Goal: Information Seeking & Learning: Learn about a topic

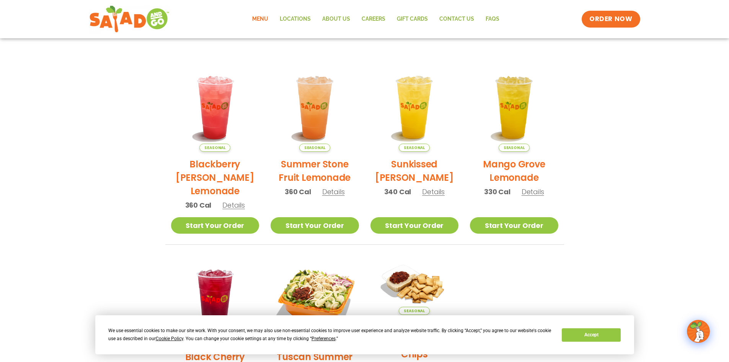
scroll to position [191, 0]
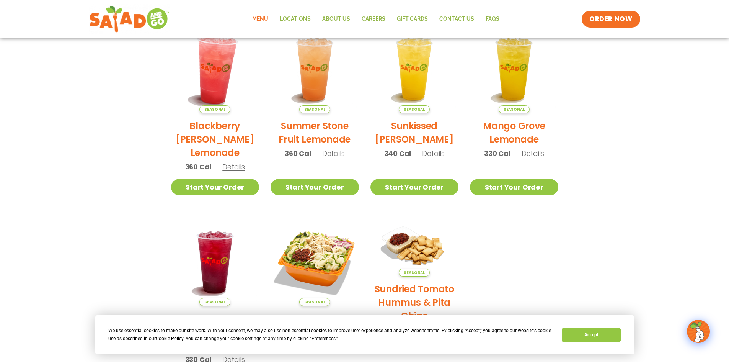
click at [217, 59] on img at bounding box center [215, 69] width 104 height 104
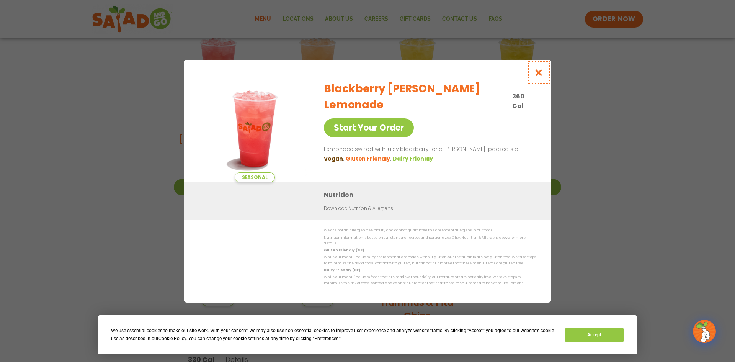
click at [537, 77] on icon "Close modal" at bounding box center [539, 72] width 10 height 8
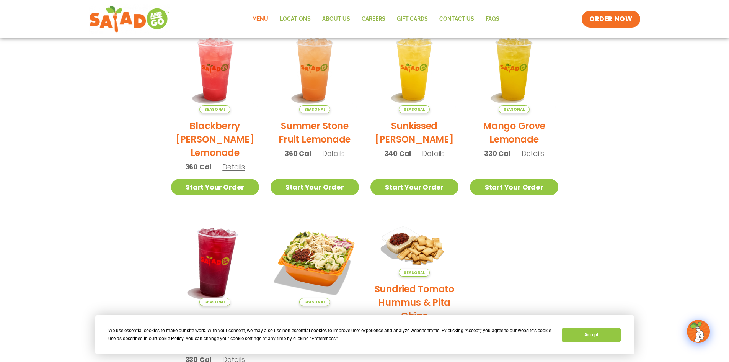
click at [202, 254] on img at bounding box center [215, 262] width 104 height 104
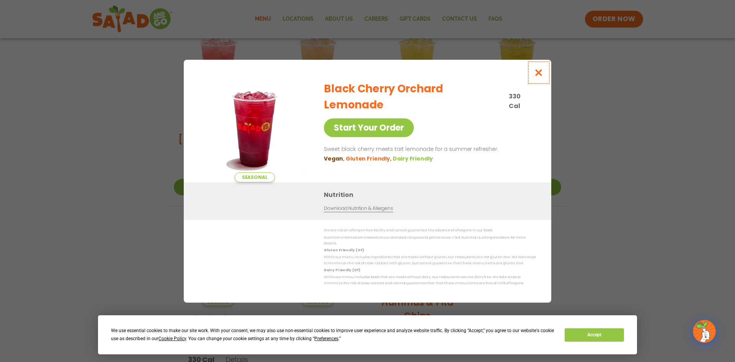
click at [538, 72] on icon "Close modal" at bounding box center [539, 72] width 10 height 8
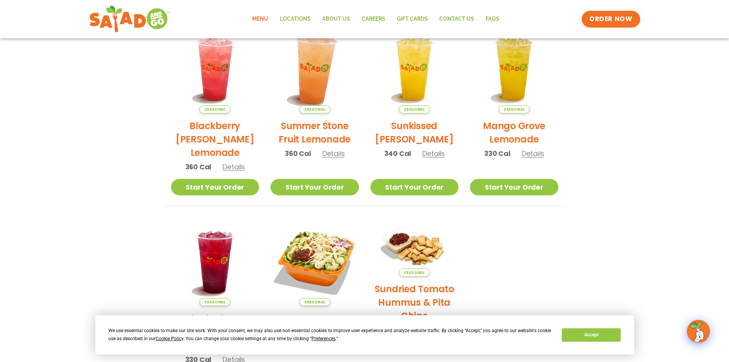
click at [313, 71] on img at bounding box center [315, 69] width 104 height 104
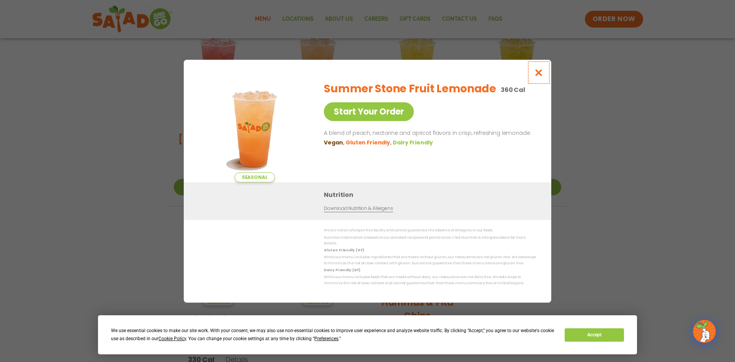
click at [533, 76] on button "Close modal" at bounding box center [538, 73] width 25 height 26
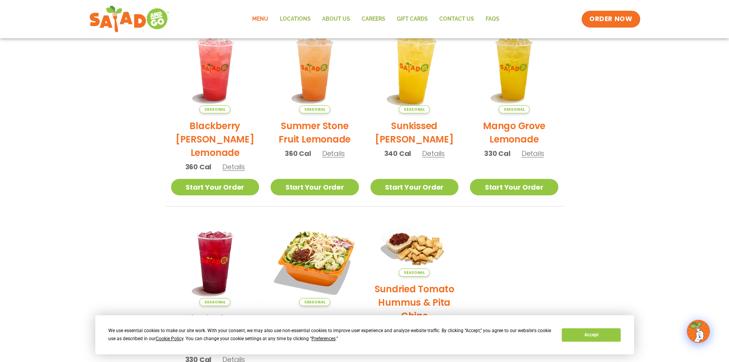
click at [409, 75] on img at bounding box center [414, 69] width 104 height 104
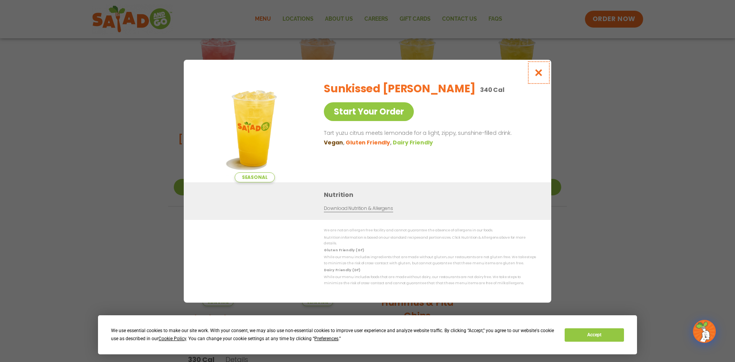
click at [538, 75] on icon "Close modal" at bounding box center [539, 72] width 10 height 8
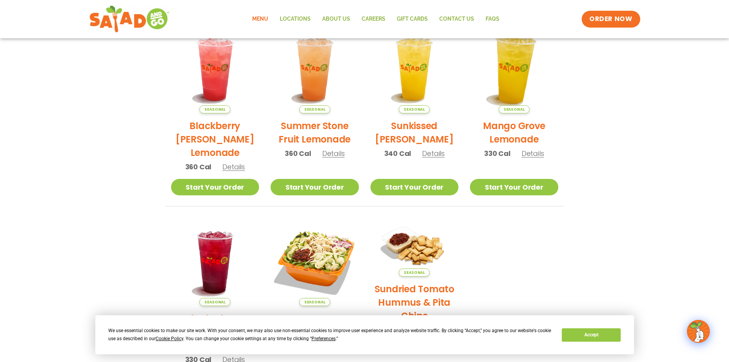
click at [517, 61] on img at bounding box center [514, 69] width 104 height 104
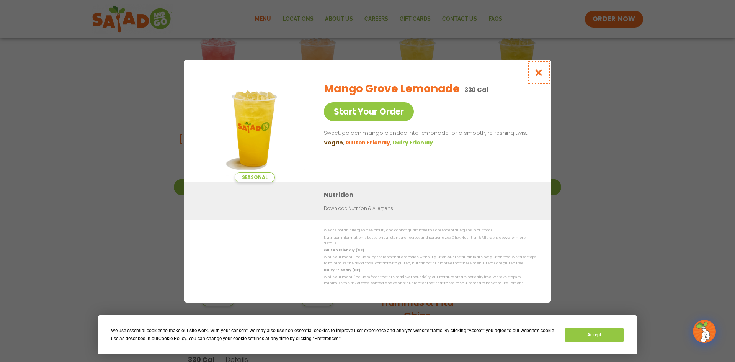
click at [539, 75] on icon "Close modal" at bounding box center [539, 72] width 10 height 8
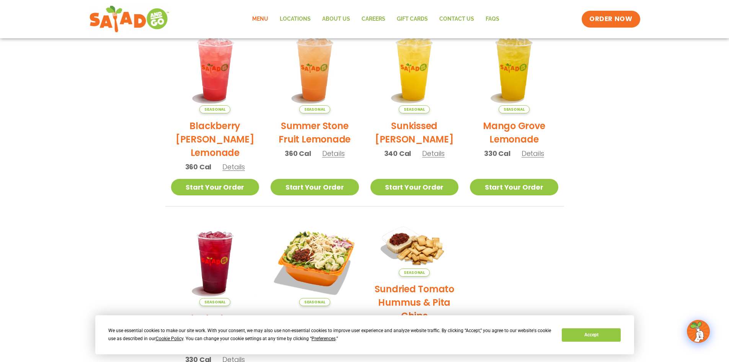
scroll to position [153, 0]
